Goal: Information Seeking & Learning: Find specific fact

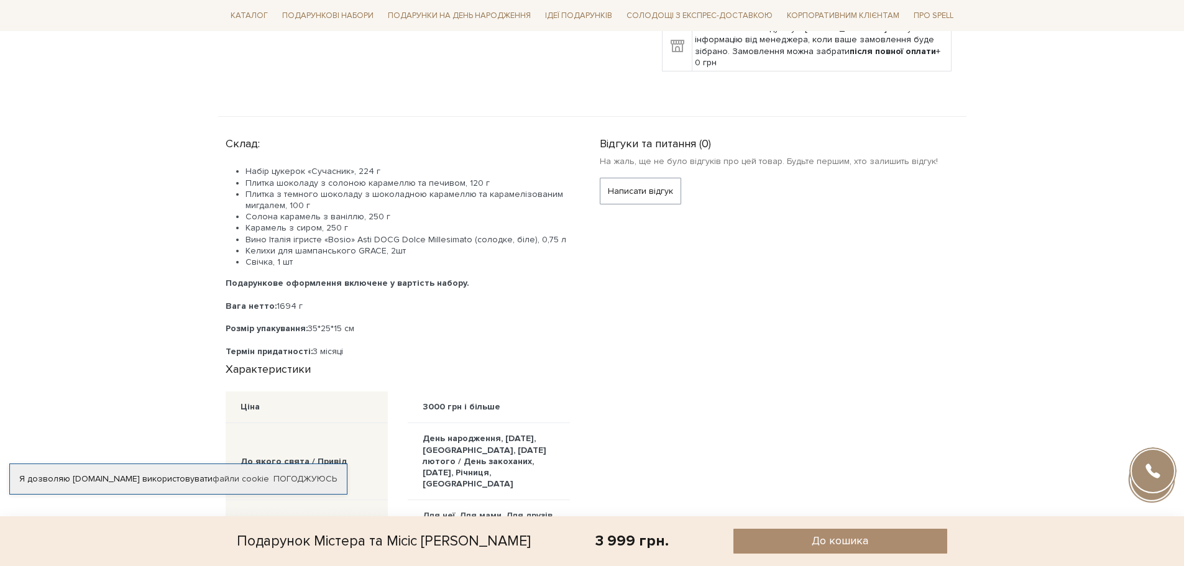
scroll to position [497, 0]
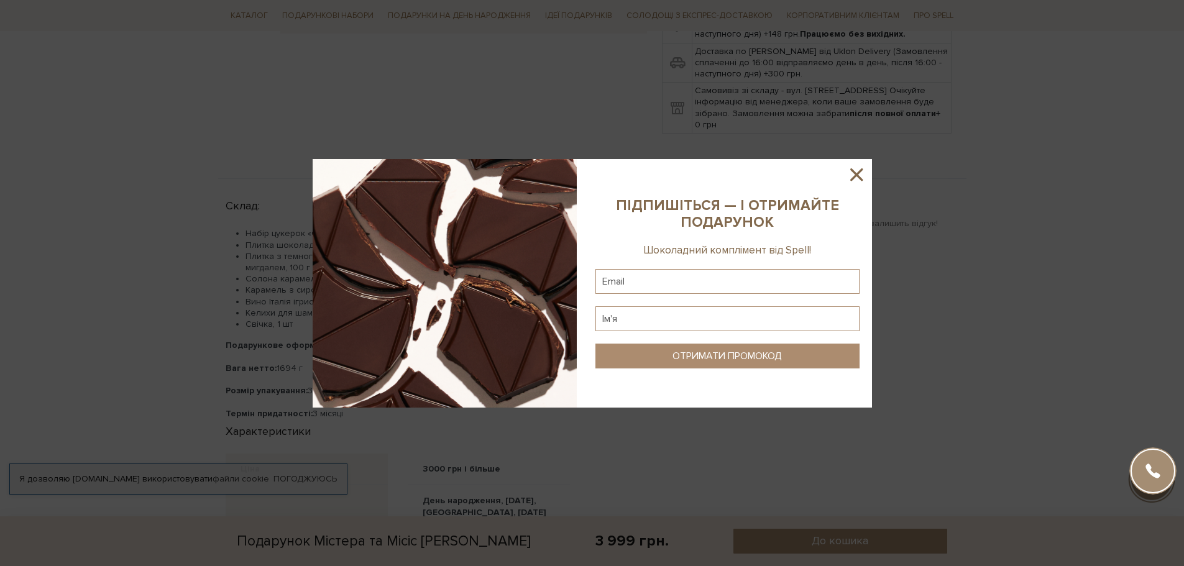
drag, startPoint x: 914, startPoint y: 1, endPoint x: 859, endPoint y: 173, distance: 181.2
click at [859, 173] on icon at bounding box center [856, 174] width 21 height 21
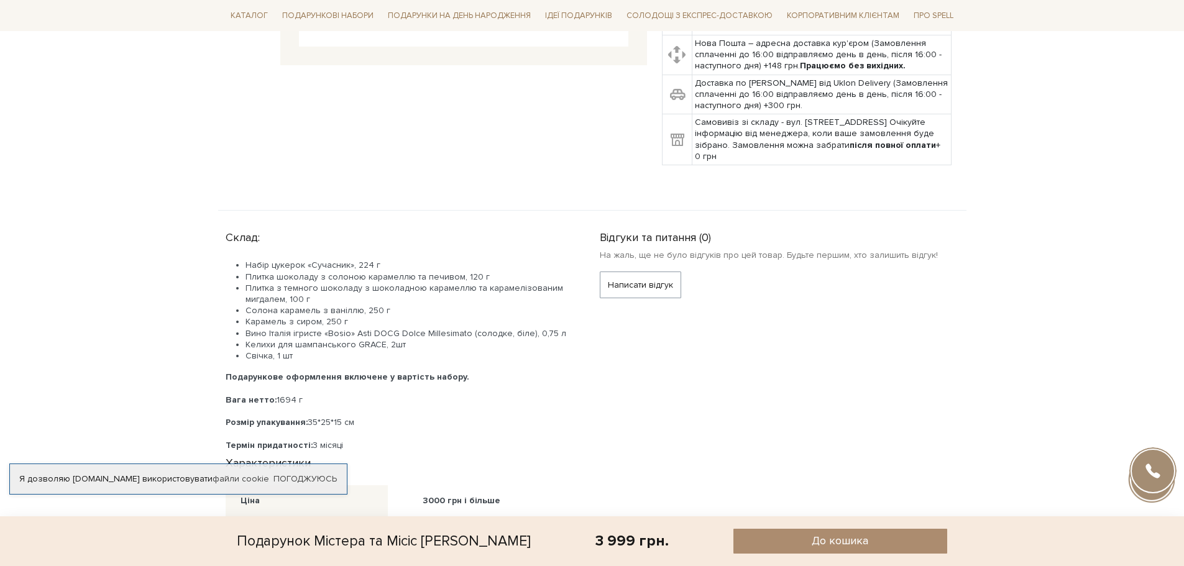
scroll to position [435, 0]
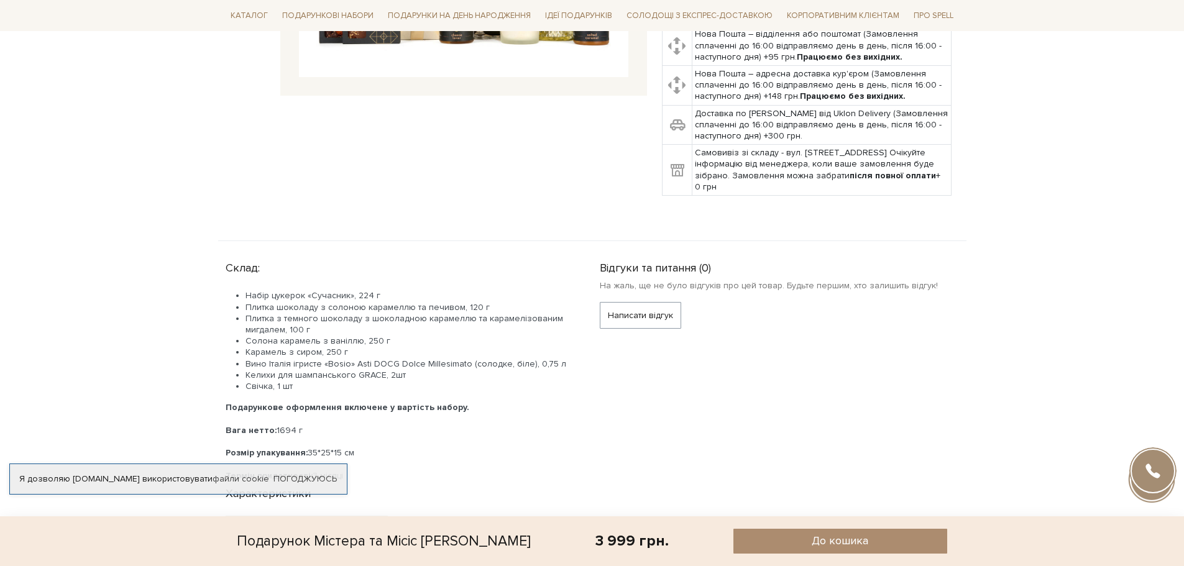
drag, startPoint x: 247, startPoint y: 279, endPoint x: 390, endPoint y: 276, distance: 142.9
click at [390, 290] on li "Набір цукерок «Сучасник», 224 г" at bounding box center [407, 295] width 324 height 11
copy li "Набір цукерок «Сучасник», 224 г"
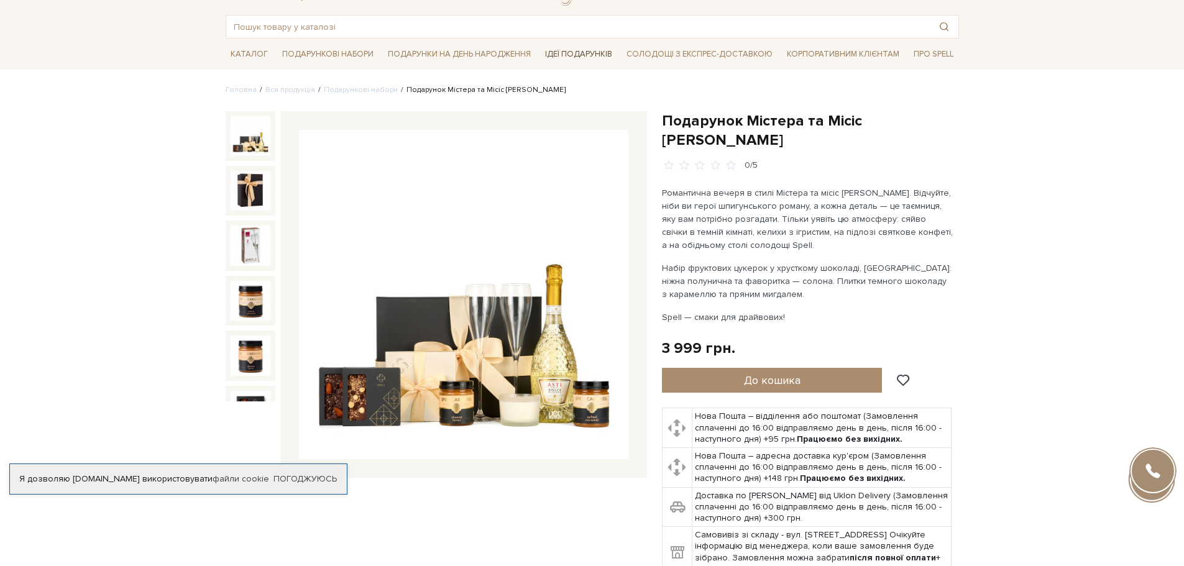
scroll to position [0, 0]
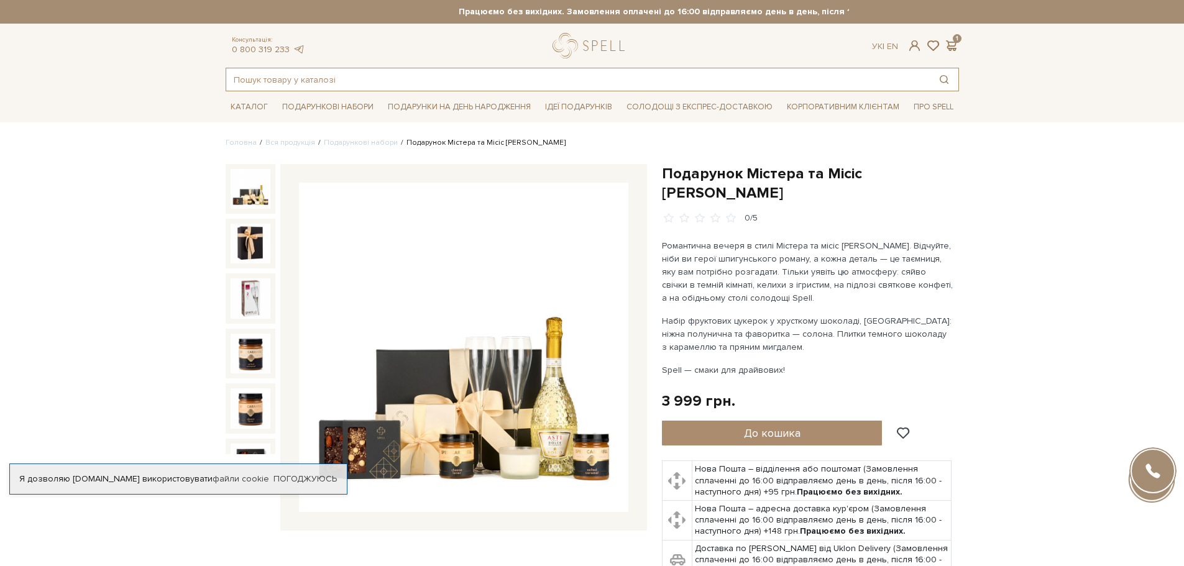
click at [492, 79] on input "text" at bounding box center [577, 79] width 703 height 22
paste input "Набір цукерок «Сучасник», 224 г"
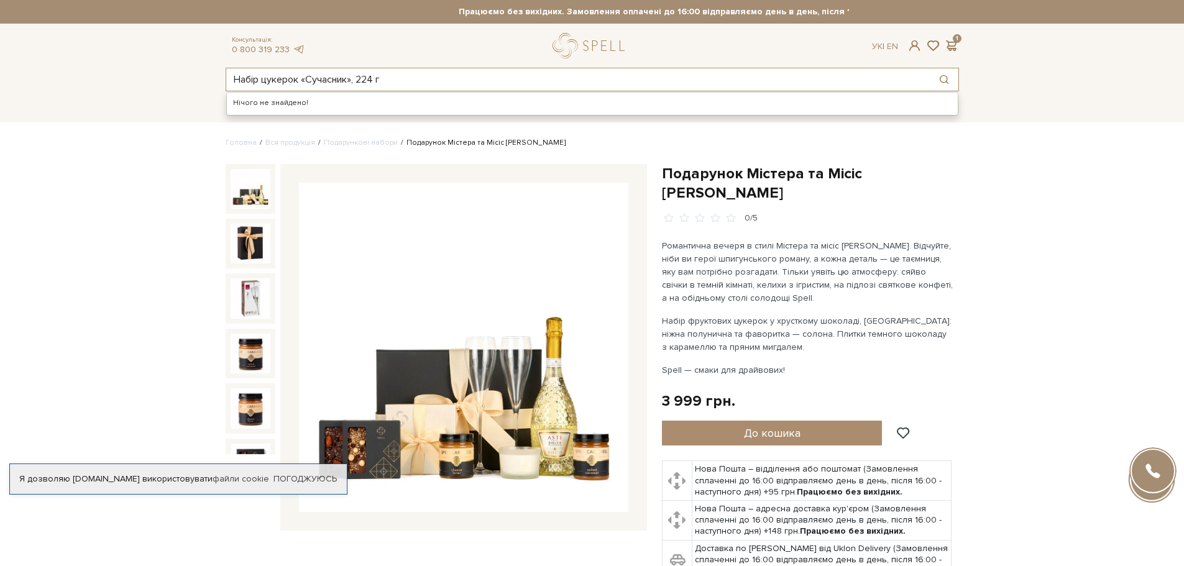
type input "Набір цукерок «Сучасник», 224 г"
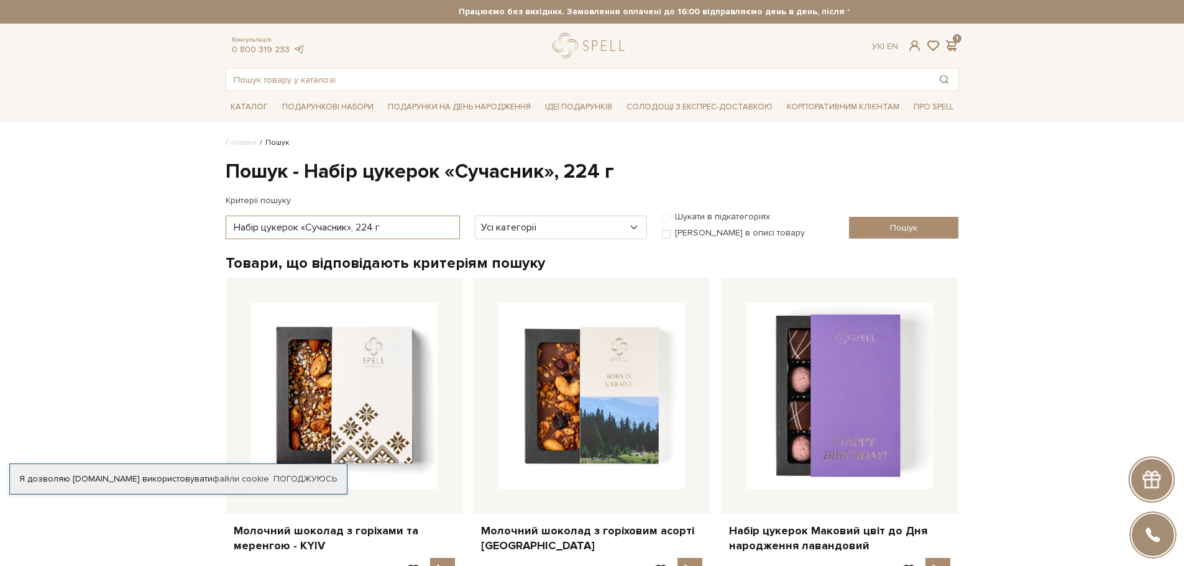
drag, startPoint x: 415, startPoint y: 226, endPoint x: 355, endPoint y: 219, distance: 60.7
click at [355, 219] on input "Набір цукерок «Сучасник», 224 г" at bounding box center [343, 228] width 234 height 24
type input "Набір цукерок «Сучасник»"
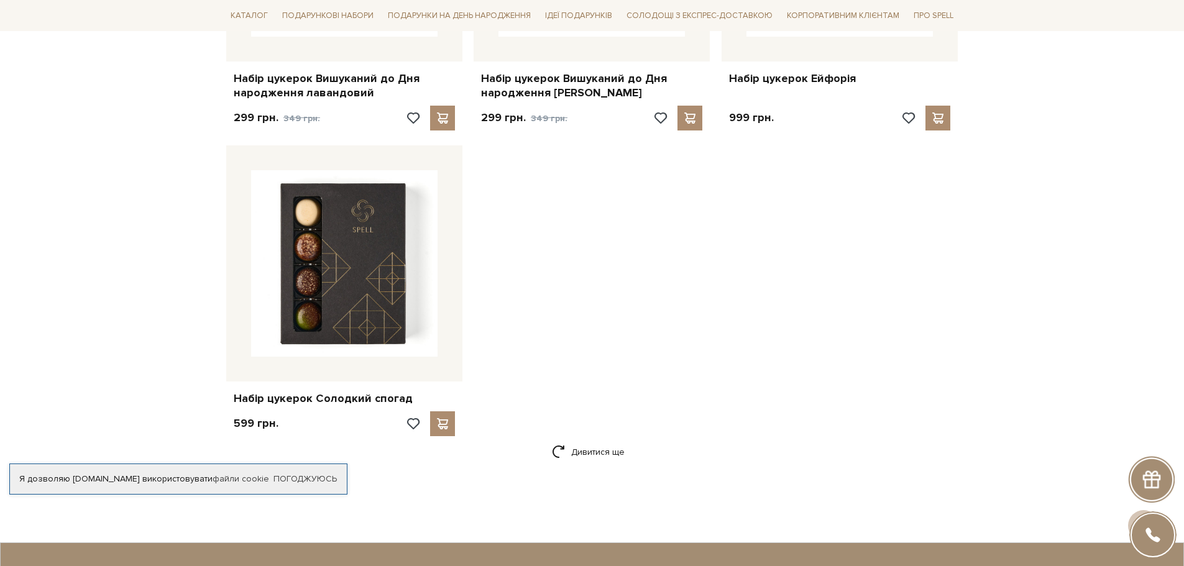
scroll to position [1864, 0]
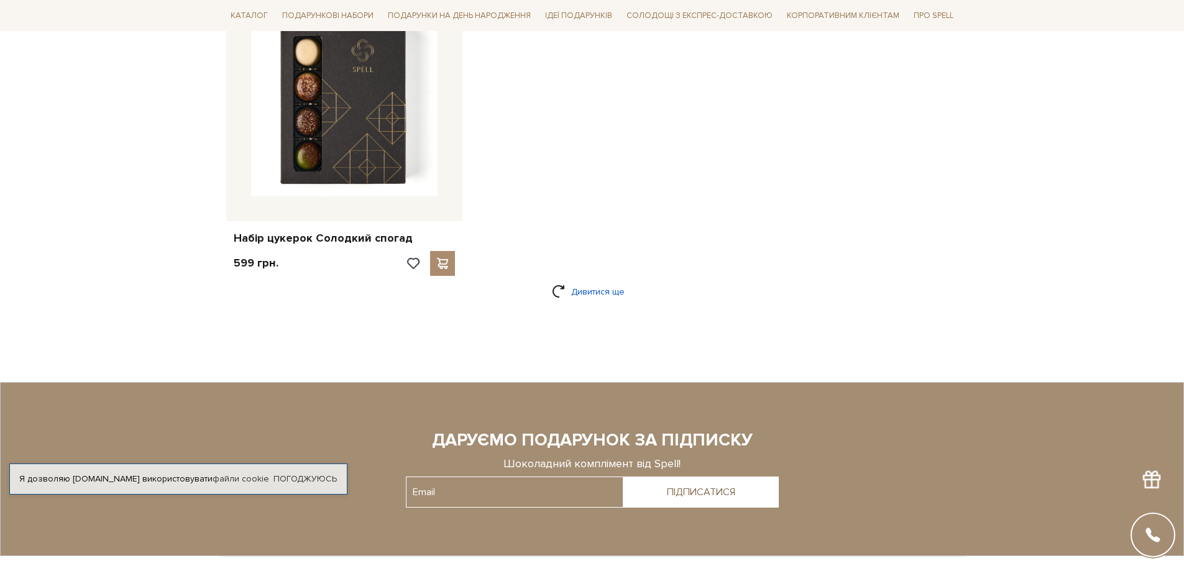
click at [585, 292] on link "Дивитися ще" at bounding box center [592, 292] width 81 height 22
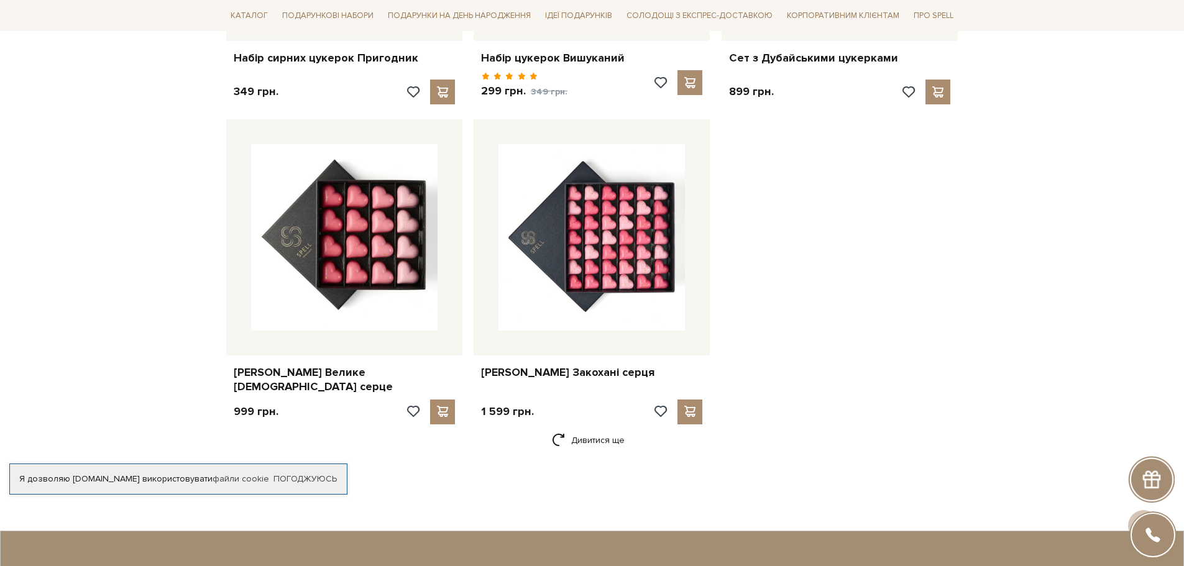
scroll to position [3293, 0]
